Goal: Check status: Check status

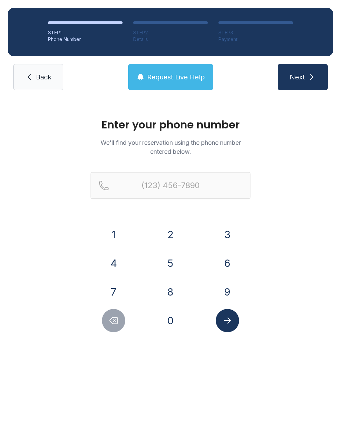
click at [114, 263] on button "4" at bounding box center [113, 262] width 23 height 23
click at [173, 233] on button "2" at bounding box center [170, 234] width 23 height 23
click at [221, 232] on button "3" at bounding box center [227, 234] width 23 height 23
click at [222, 257] on button "6" at bounding box center [227, 262] width 23 height 23
click at [114, 289] on button "7" at bounding box center [113, 291] width 23 height 23
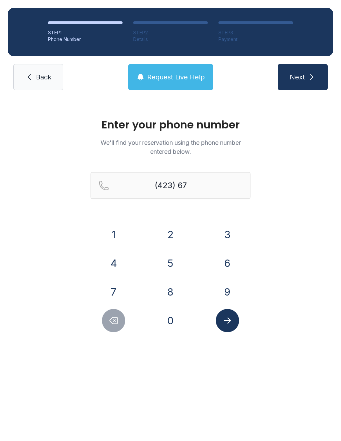
click at [114, 227] on button "1" at bounding box center [113, 234] width 23 height 23
click at [220, 257] on button "6" at bounding box center [227, 262] width 23 height 23
click at [159, 289] on button "8" at bounding box center [170, 291] width 23 height 23
click at [224, 252] on button "6" at bounding box center [227, 262] width 23 height 23
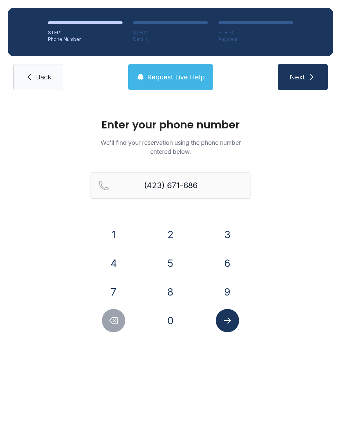
type input "[PHONE_NUMBER]"
click at [236, 321] on button "Submit lookup form" at bounding box center [227, 320] width 23 height 23
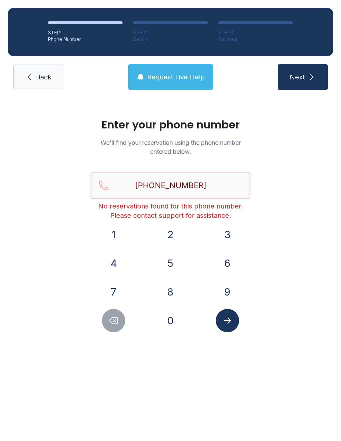
click at [42, 80] on span "Back" at bounding box center [43, 76] width 15 height 9
